Goal: Find specific page/section

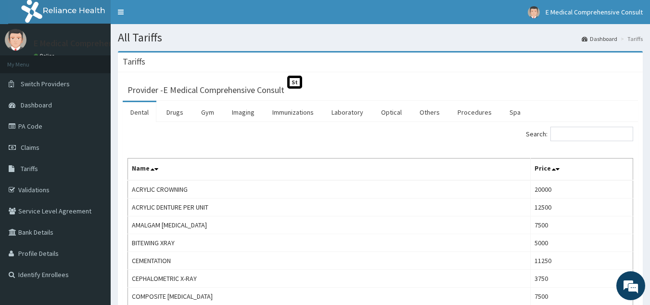
click at [164, 135] on div "Search:" at bounding box center [380, 135] width 520 height 17
click at [180, 114] on link "Drugs" at bounding box center [175, 112] width 32 height 20
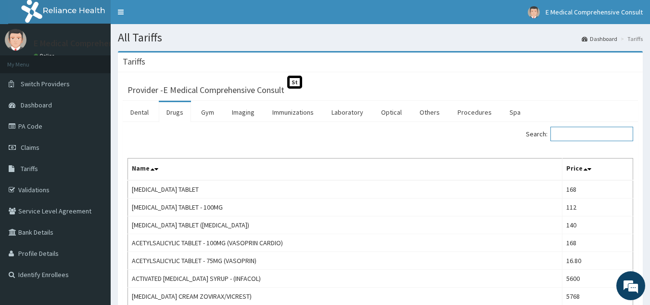
click at [570, 130] on input "Search:" at bounding box center [591, 134] width 83 height 14
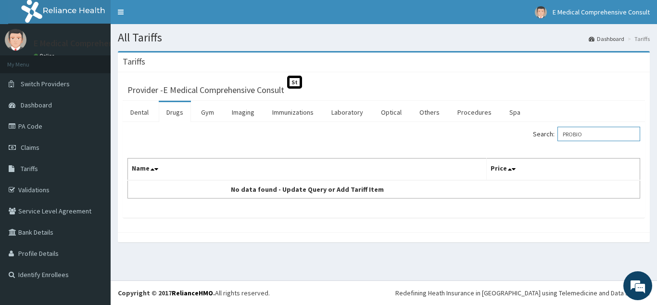
click at [606, 133] on input "PROBIO" at bounding box center [599, 134] width 83 height 14
type input "P"
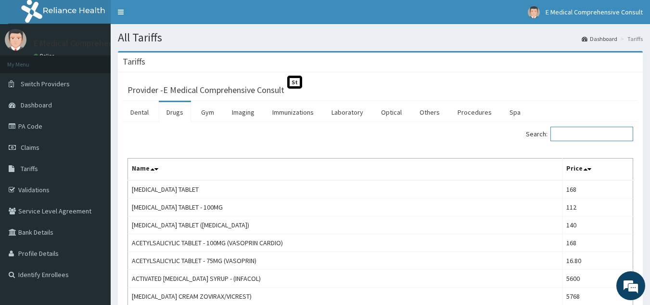
click at [587, 134] on input "Search:" at bounding box center [591, 134] width 83 height 14
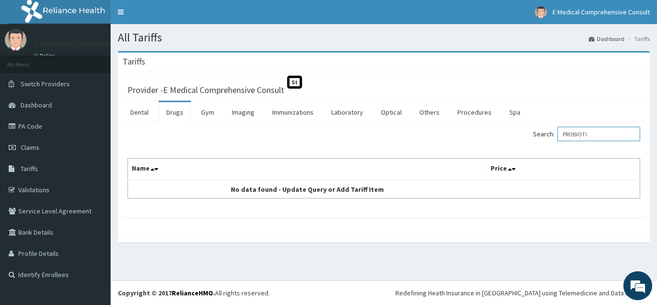
click at [615, 134] on input "PROBIOTI" at bounding box center [599, 134] width 83 height 14
type input "P"
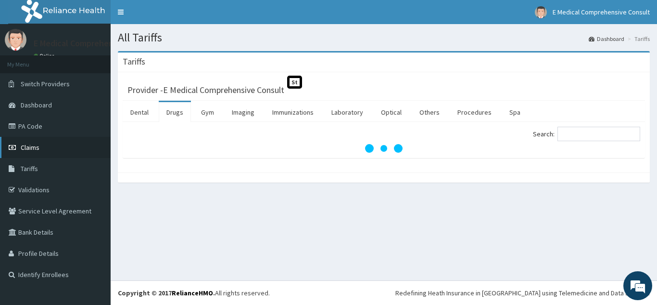
click at [21, 146] on span "Claims" at bounding box center [30, 147] width 19 height 9
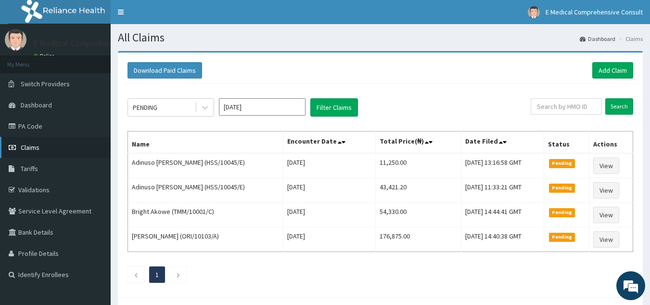
click at [20, 146] on link "Claims" at bounding box center [55, 147] width 111 height 21
